Goal: Information Seeking & Learning: Learn about a topic

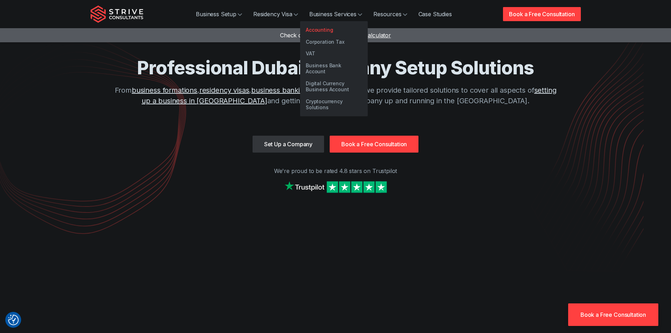
click at [330, 29] on link "Accounting" at bounding box center [334, 30] width 68 height 12
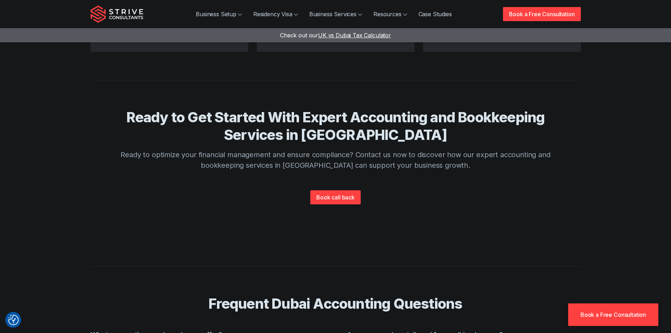
scroll to position [1691, 0]
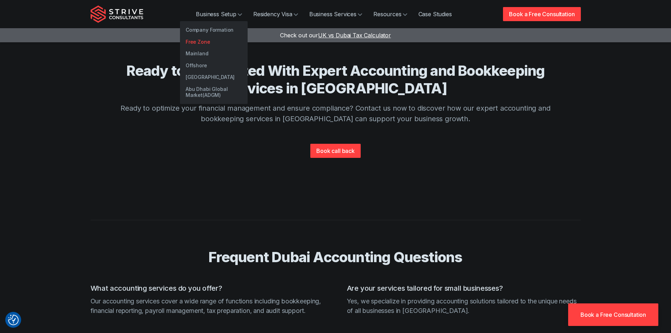
click at [206, 41] on link "Free Zone" at bounding box center [214, 42] width 68 height 12
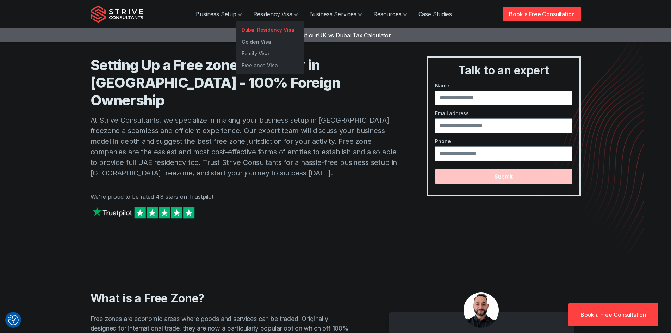
click at [266, 28] on link "Dubai Residency Visa" at bounding box center [270, 30] width 68 height 12
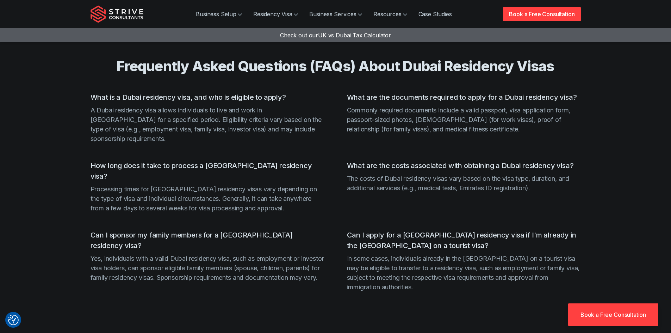
scroll to position [1444, 0]
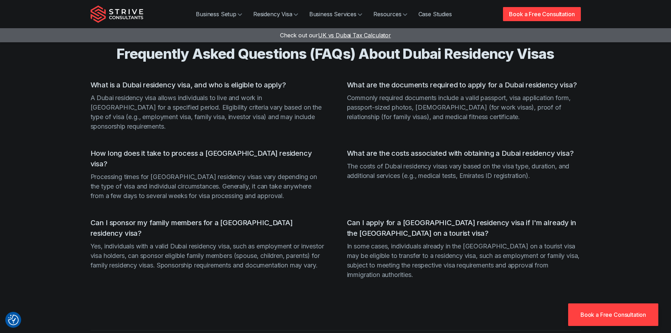
click at [454, 253] on p "In some cases, individuals already in the [GEOGRAPHIC_DATA] on a tourist visa m…" at bounding box center [464, 260] width 234 height 38
